Goal: Task Accomplishment & Management: Manage account settings

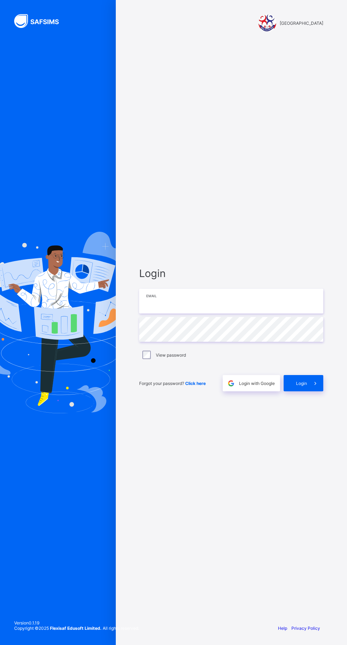
type input "**********"
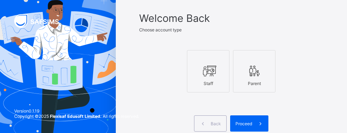
scroll to position [46, 0]
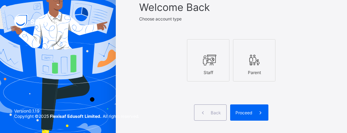
click at [255, 113] on span at bounding box center [260, 113] width 16 height 16
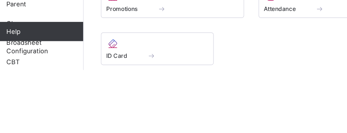
scroll to position [361, 0]
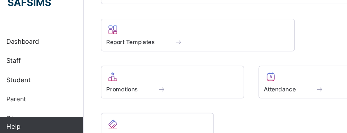
click at [140, 75] on span at bounding box center [150, 74] width 97 height 2
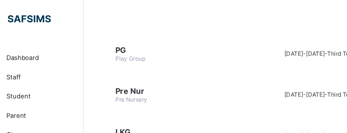
scroll to position [84, 0]
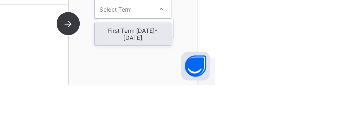
scroll to position [82, 0]
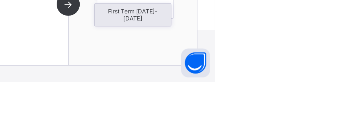
click at [298, 81] on div "First Term [DATE]-[DATE]" at bounding box center [287, 84] width 56 height 16
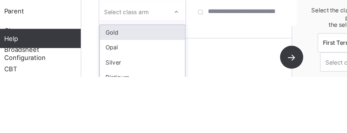
scroll to position [6, 0]
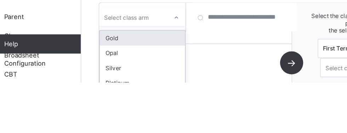
click at [129, 124] on div "Silver" at bounding box center [129, 122] width 63 height 11
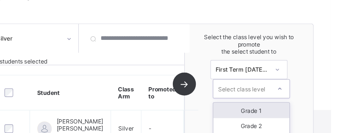
scroll to position [110, 0]
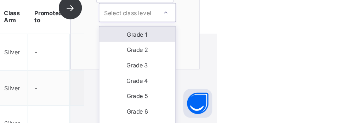
click at [305, 66] on div "Grade 1" at bounding box center [289, 68] width 56 height 11
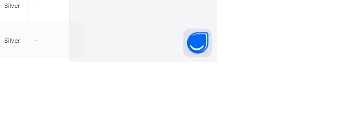
scroll to position [205, 0]
click at [256, 88] on span "Proceed" at bounding box center [248, 85] width 17 height 5
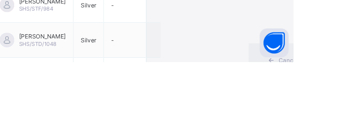
scroll to position [64, 0]
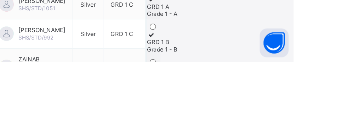
scroll to position [205, 0]
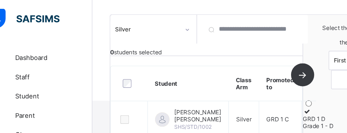
scroll to position [102, 0]
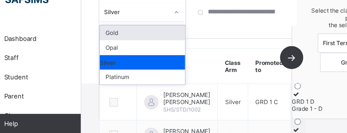
click at [131, 48] on div "Opal" at bounding box center [129, 49] width 63 height 11
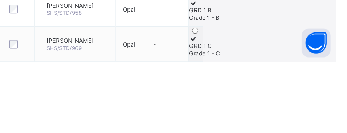
scroll to position [149, 0]
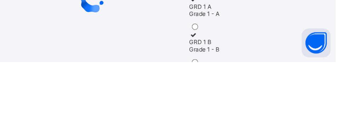
scroll to position [149, 0]
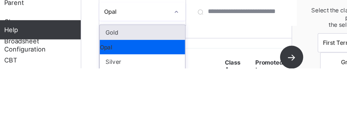
scroll to position [0, 0]
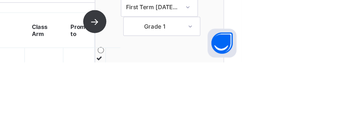
scroll to position [27, 0]
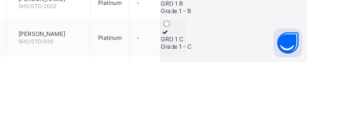
scroll to position [154, 0]
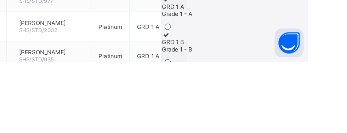
scroll to position [154, 0]
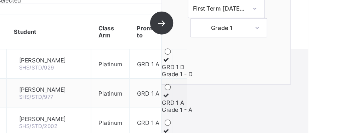
scroll to position [142, 0]
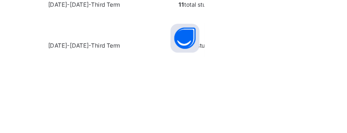
scroll to position [518, 0]
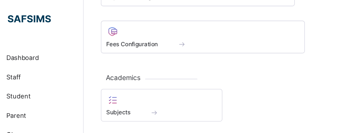
scroll to position [250, 0]
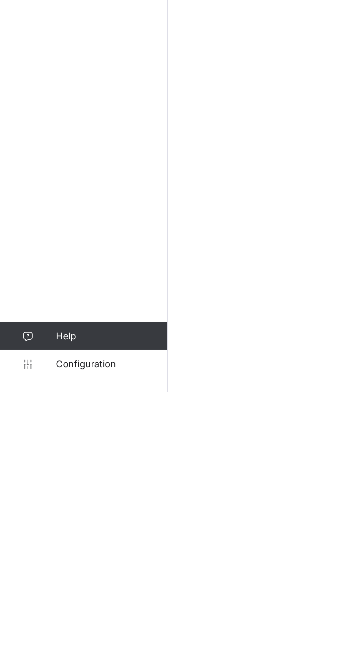
click at [59, 634] on span "Configuration" at bounding box center [56, 631] width 56 height 6
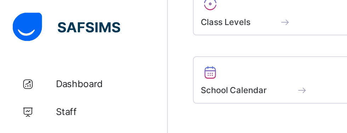
scroll to position [31, 0]
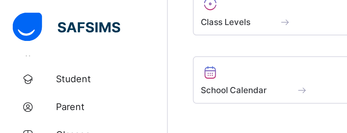
click at [31, 41] on span "Student" at bounding box center [56, 40] width 57 height 6
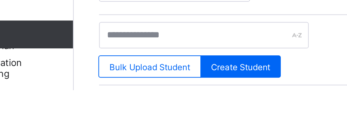
click at [178, 119] on span "Create Student" at bounding box center [169, 121] width 30 height 5
select select "**"
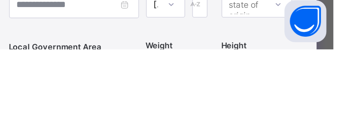
scroll to position [99, 0]
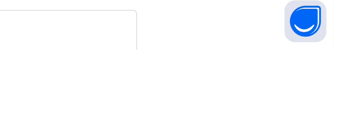
scroll to position [154, 0]
